Goal: Information Seeking & Learning: Learn about a topic

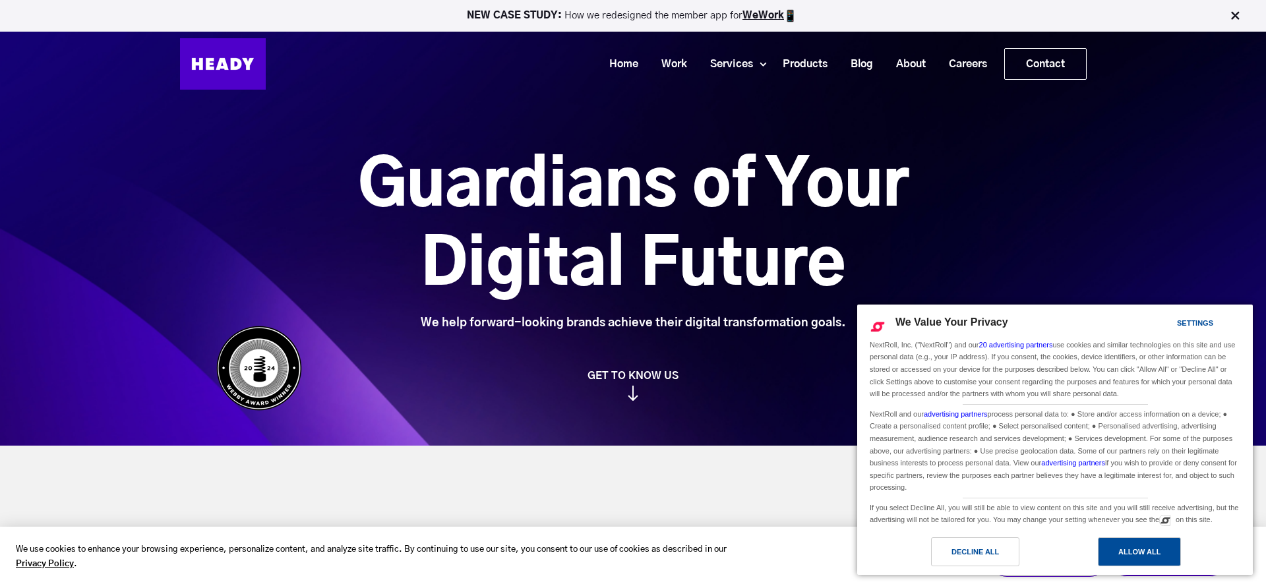
click at [1135, 545] on div "Allow All" at bounding box center [1139, 552] width 42 height 15
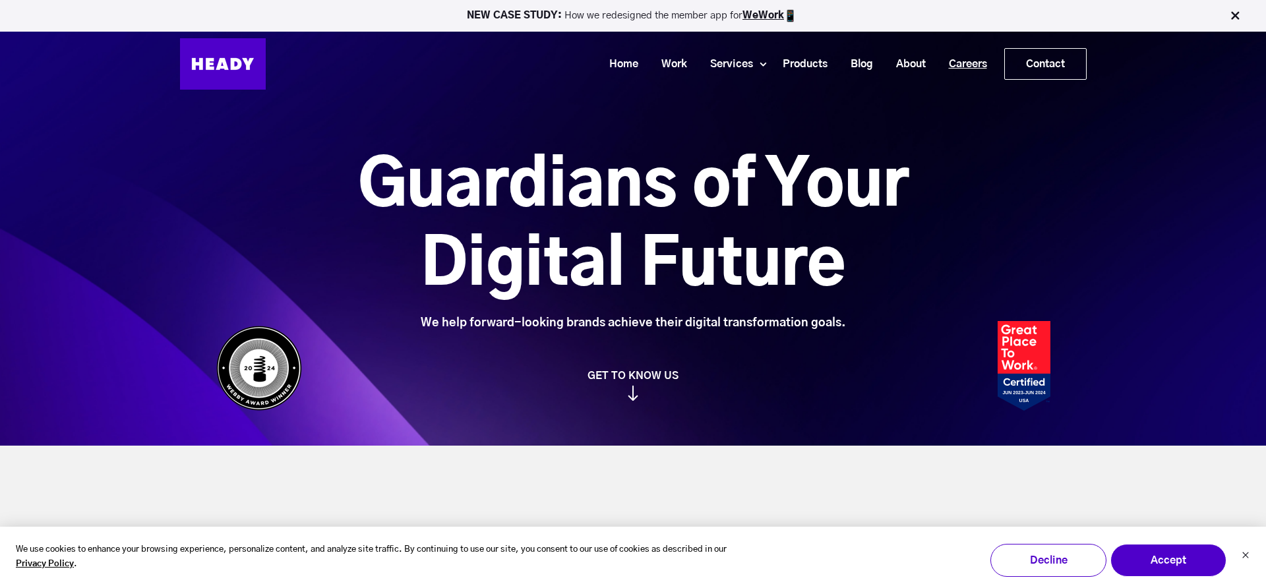
click at [953, 60] on link "Careers" at bounding box center [962, 64] width 61 height 24
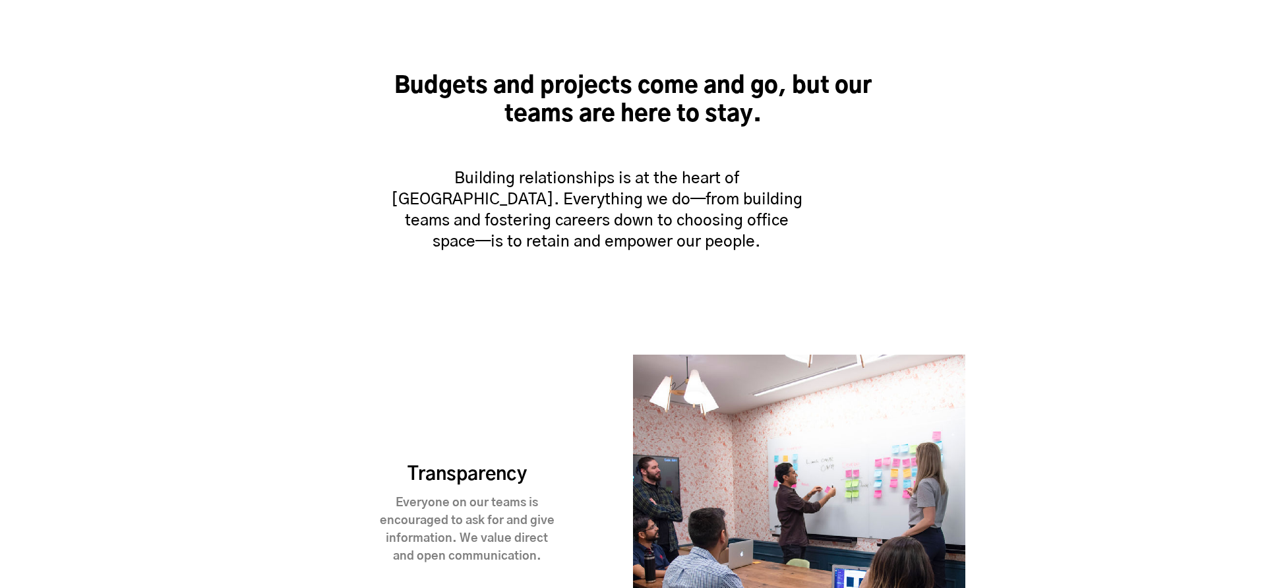
scroll to position [878, 0]
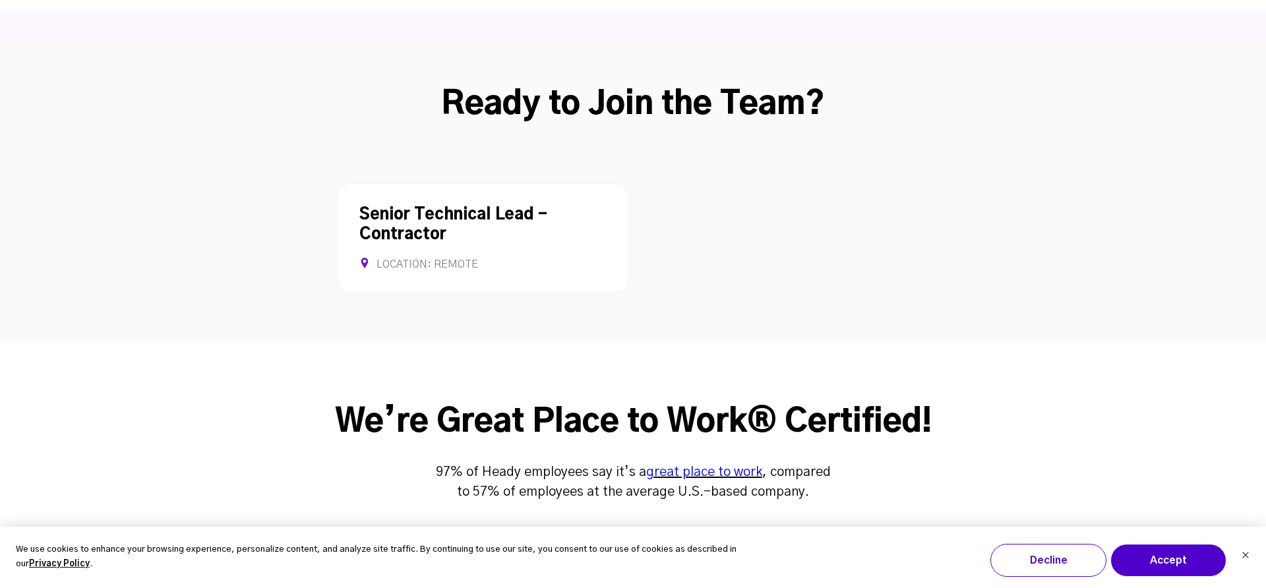
scroll to position [3473, 0]
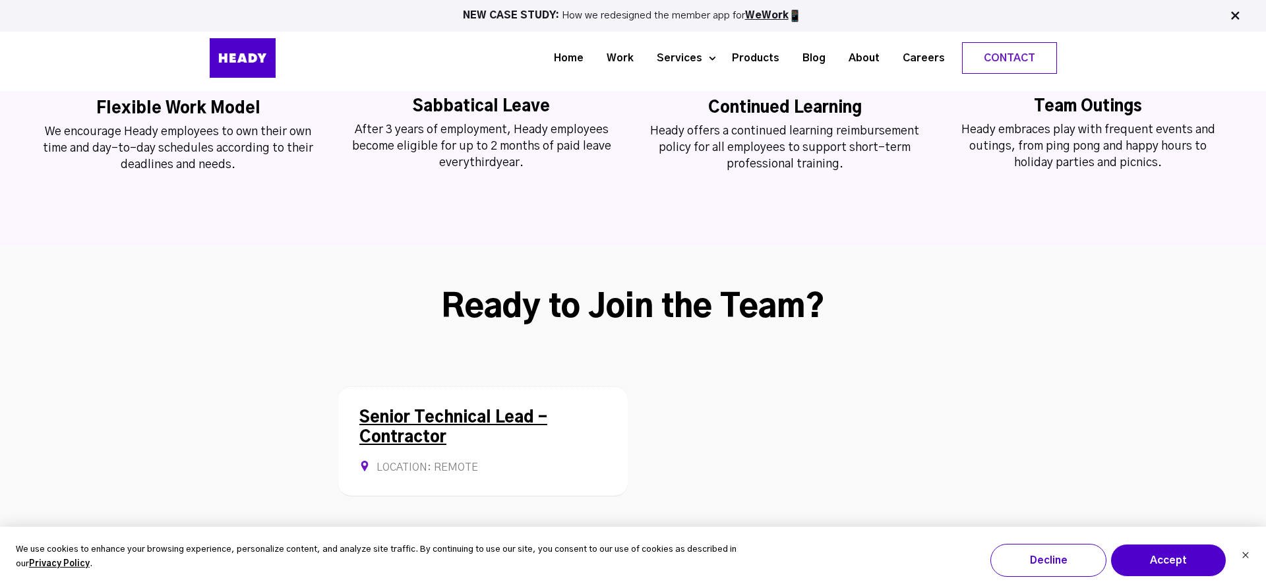
click at [421, 410] on link "Senior Technical Lead - Contractor" at bounding box center [453, 428] width 188 height 36
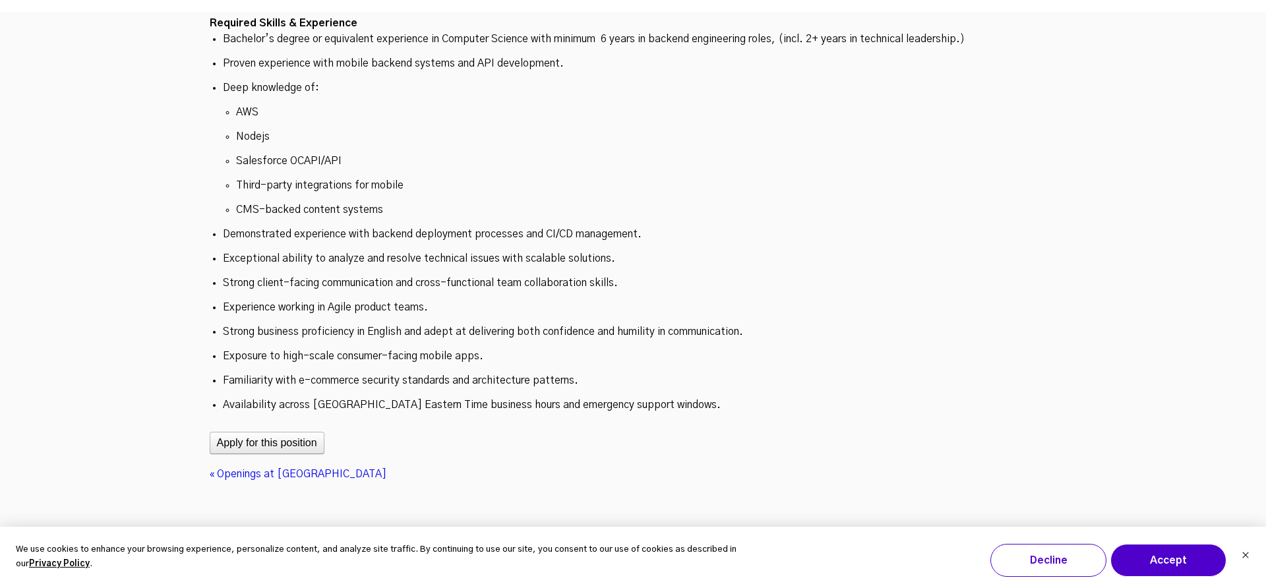
scroll to position [4396, 0]
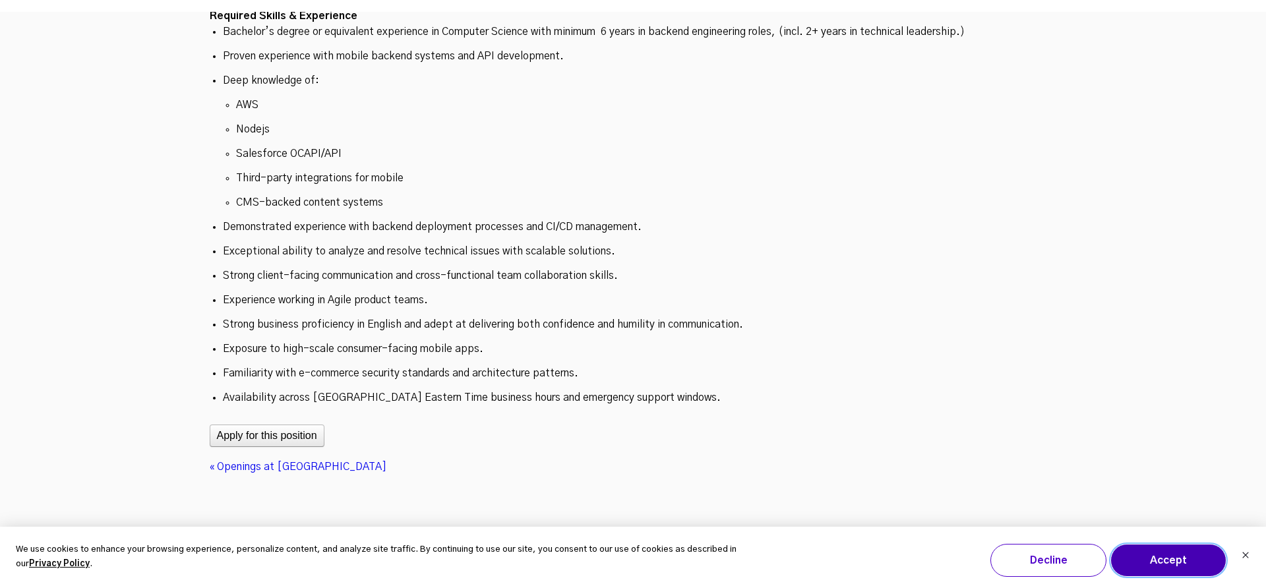
click at [1155, 549] on button "Accept" at bounding box center [1168, 560] width 116 height 33
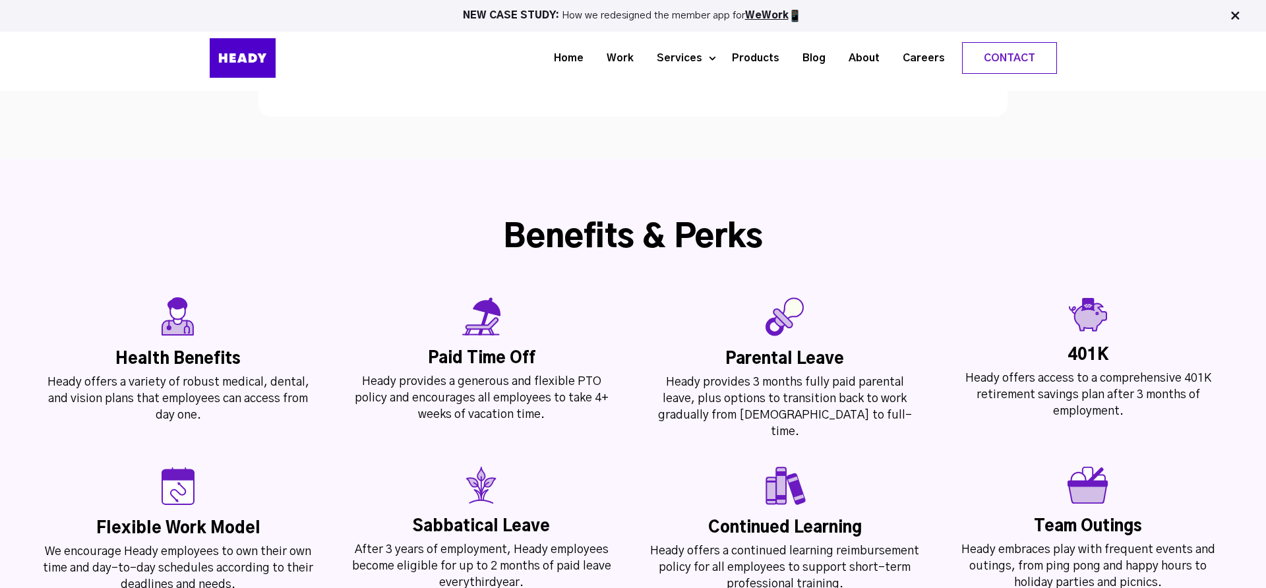
scroll to position [2847, 0]
